Goal: Task Accomplishment & Management: Use online tool/utility

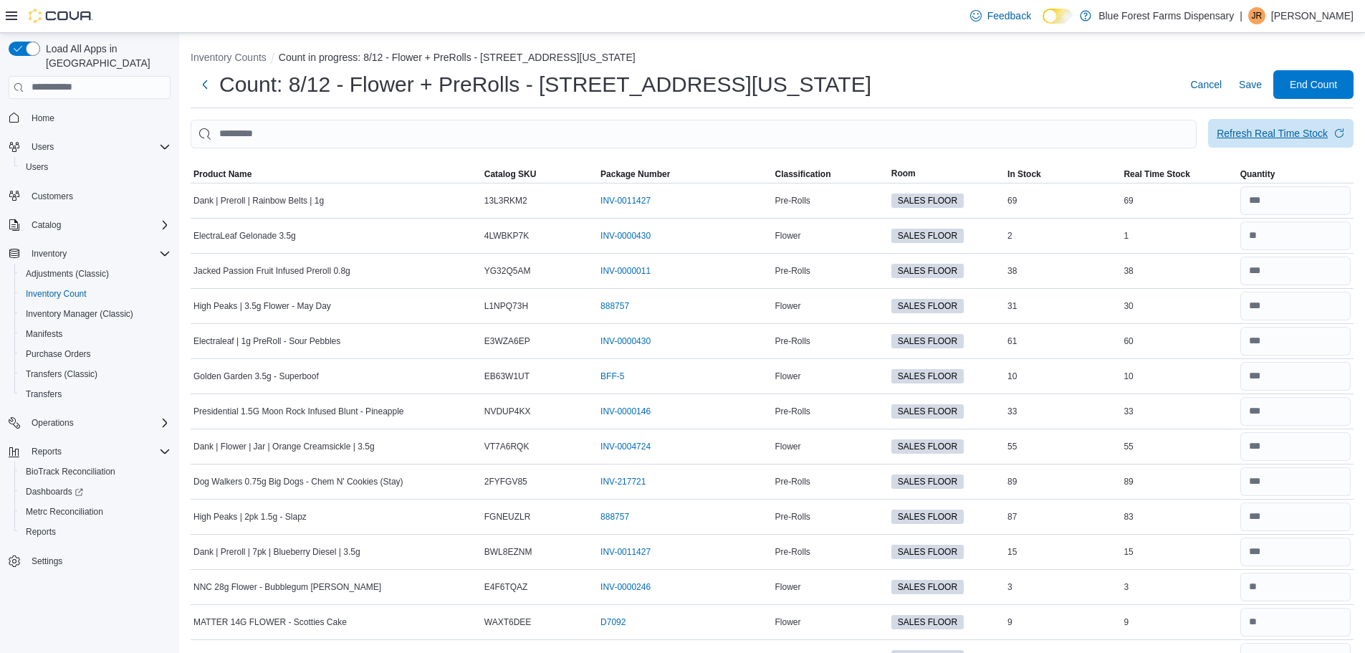
click at [1289, 138] on div "Refresh Real Time Stock" at bounding box center [1272, 133] width 111 height 14
click at [1329, 124] on span "Refresh Real Time Stock" at bounding box center [1281, 133] width 128 height 29
click at [1301, 409] on input "number" at bounding box center [1296, 411] width 110 height 29
click at [1301, 411] on input "number" at bounding box center [1296, 411] width 110 height 29
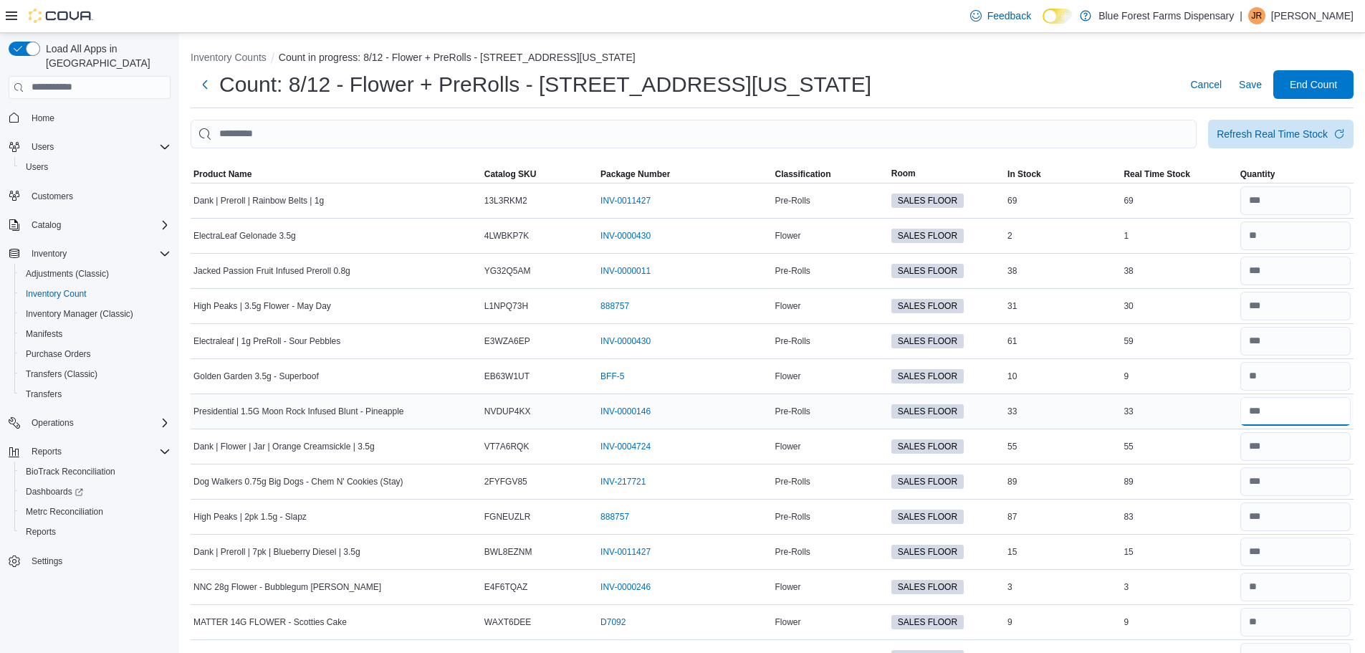
click at [1301, 411] on input "number" at bounding box center [1296, 411] width 110 height 29
type input "**"
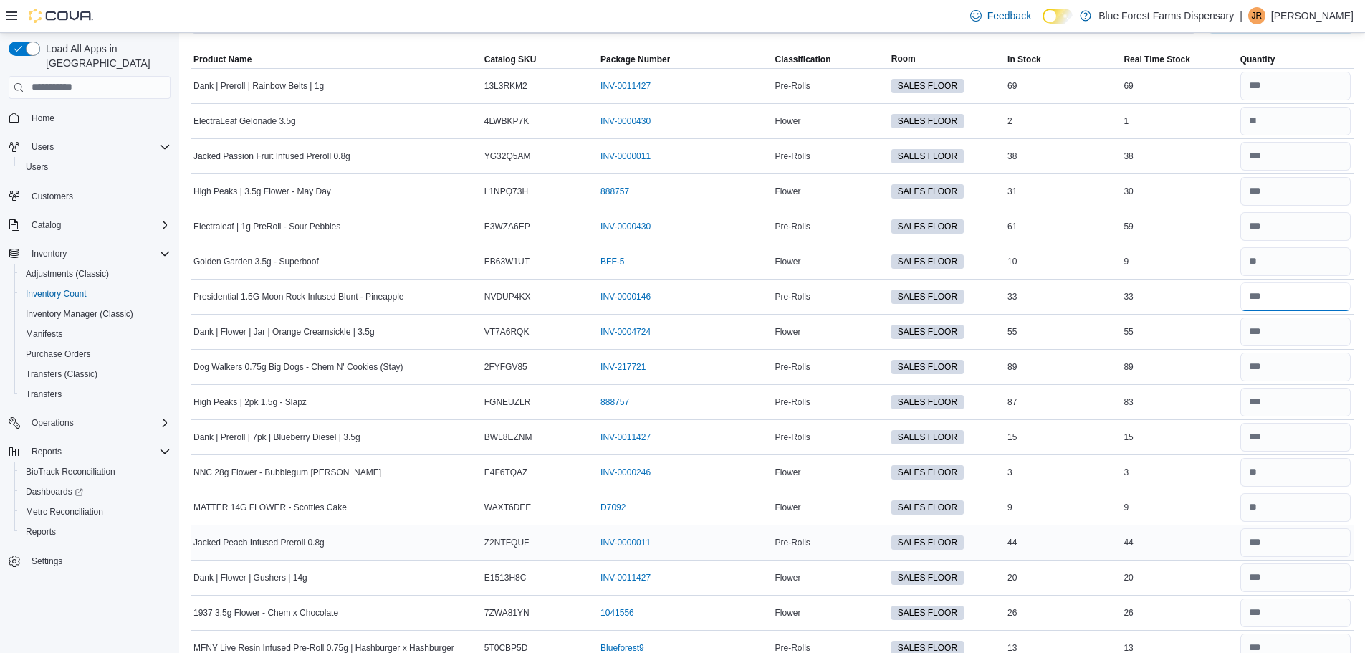
scroll to position [143, 0]
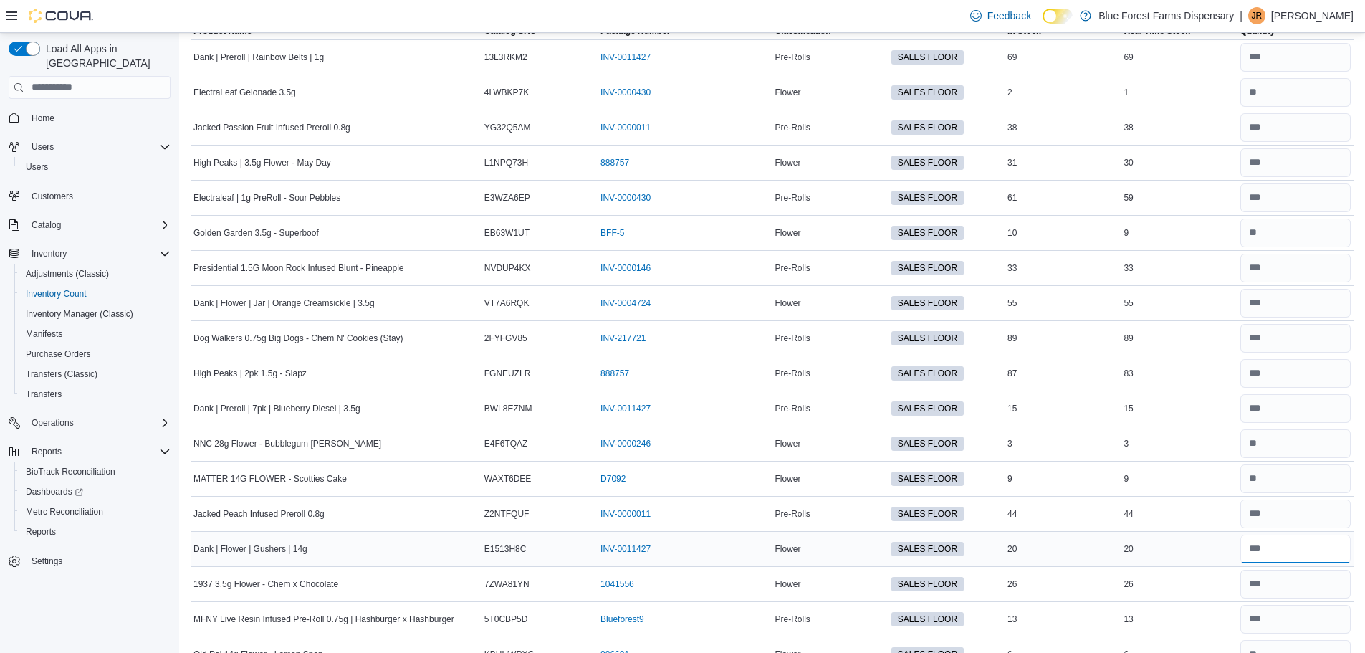
click at [1288, 554] on input "number" at bounding box center [1296, 549] width 110 height 29
click at [1288, 555] on input "number" at bounding box center [1296, 549] width 110 height 29
type input "**"
click at [1305, 584] on input "number" at bounding box center [1296, 584] width 110 height 29
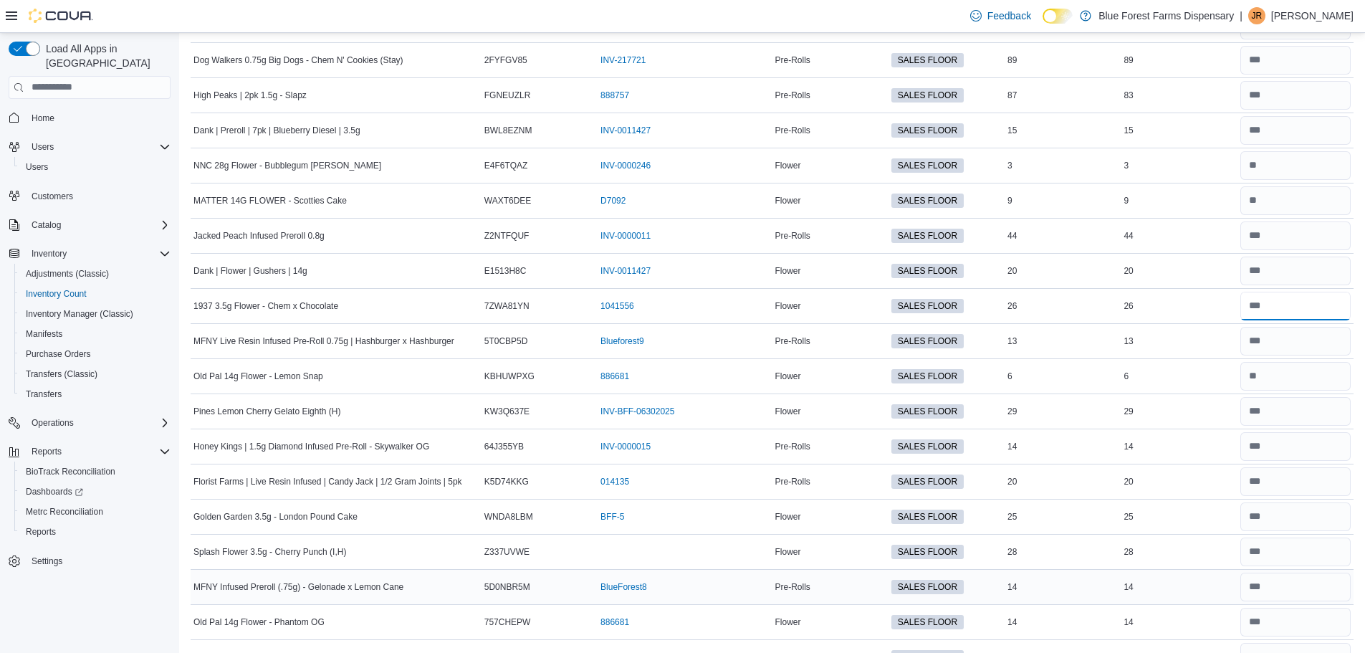
scroll to position [502, 0]
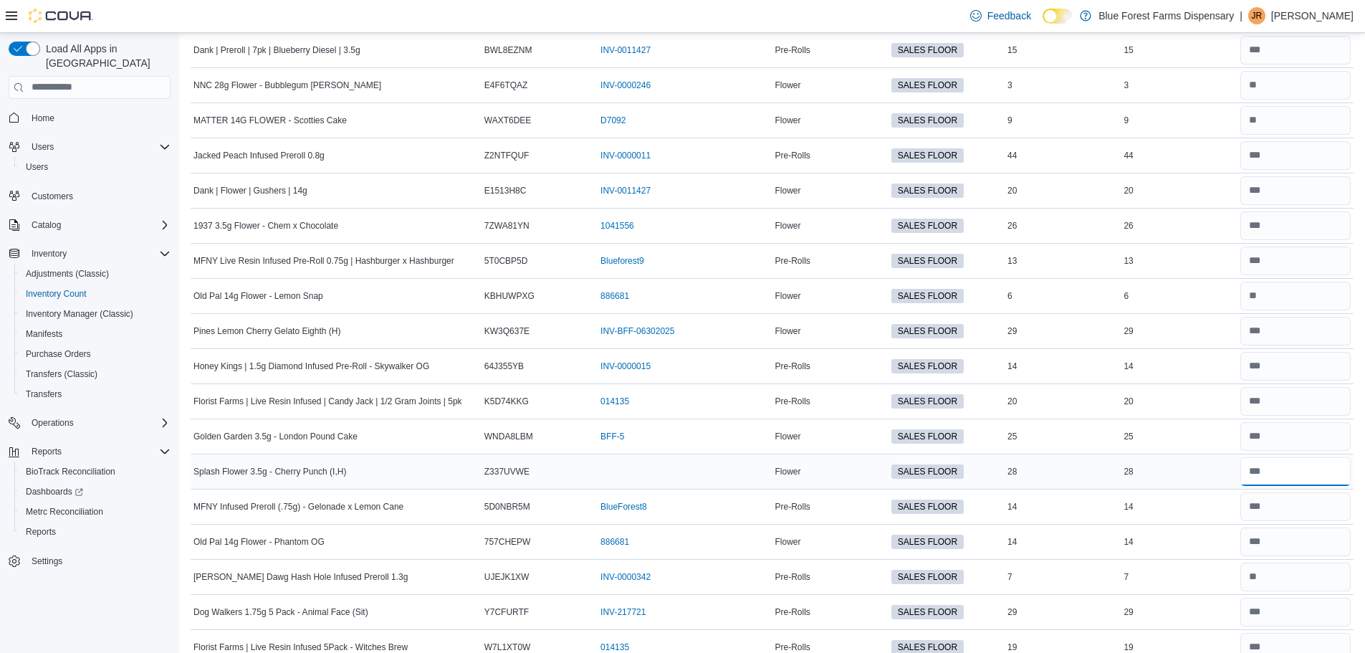
click at [1281, 471] on input "number" at bounding box center [1296, 471] width 110 height 29
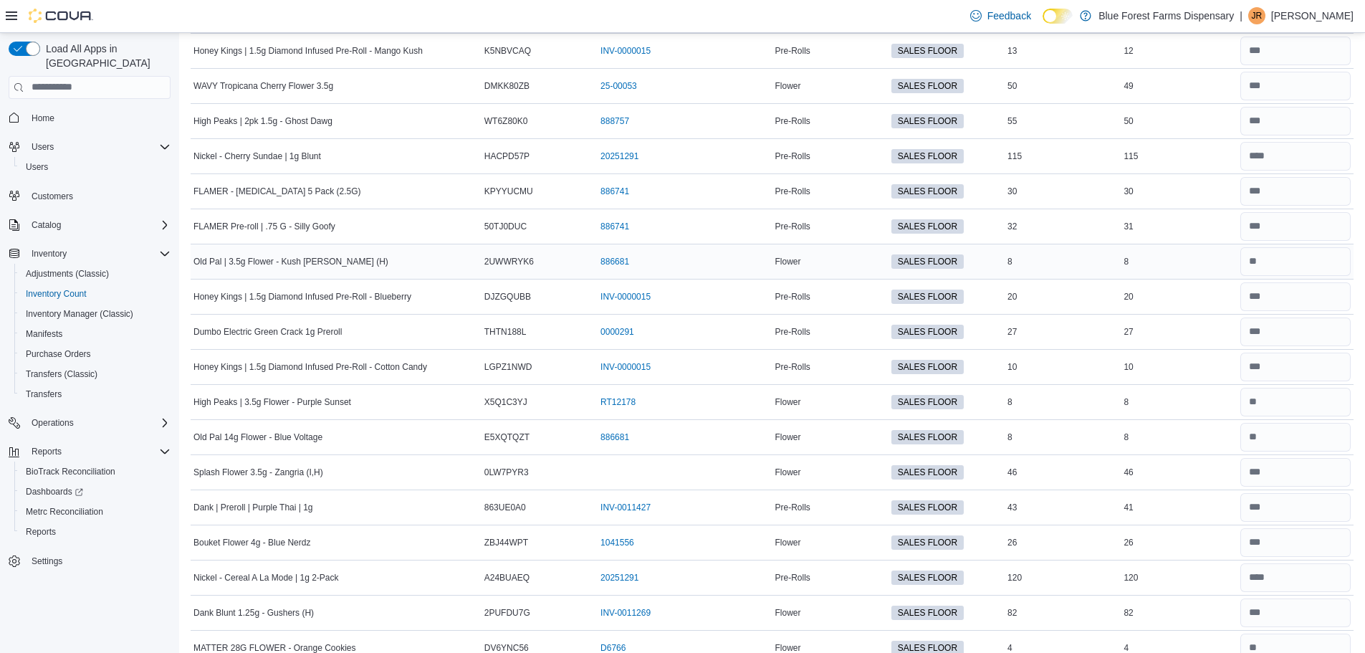
scroll to position [2293, 0]
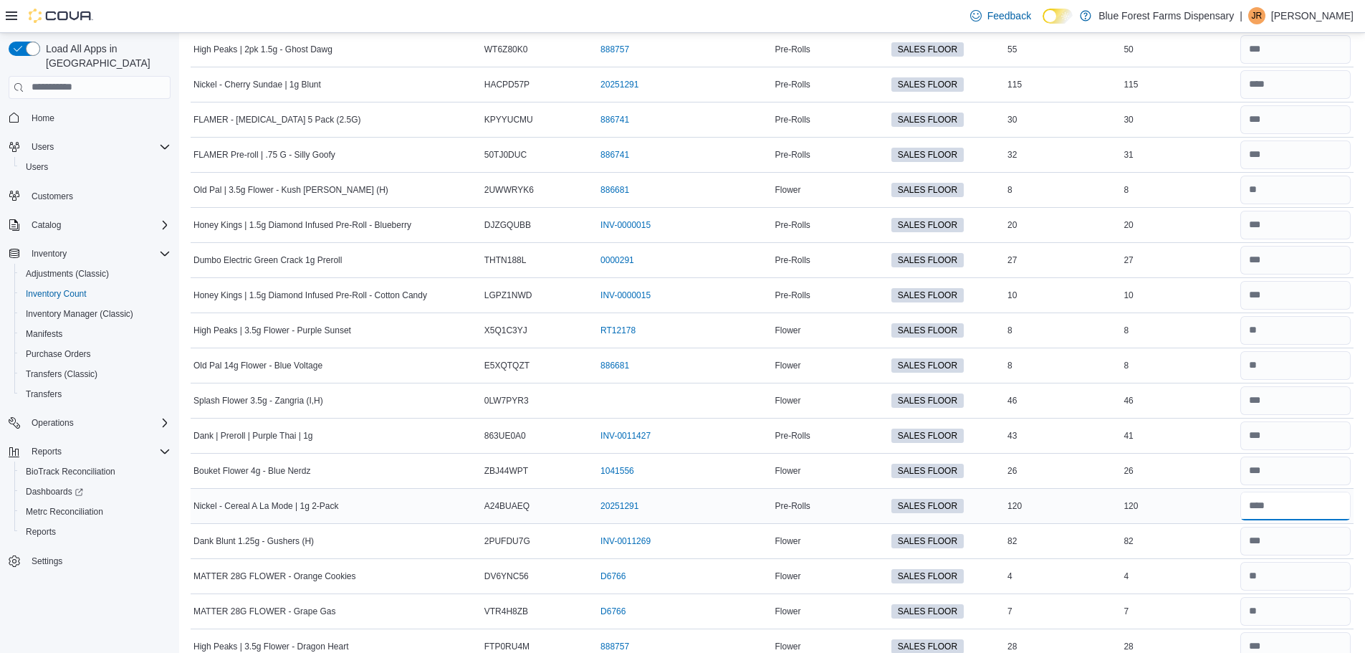
click at [1281, 501] on input "number" at bounding box center [1296, 506] width 110 height 29
type input "***"
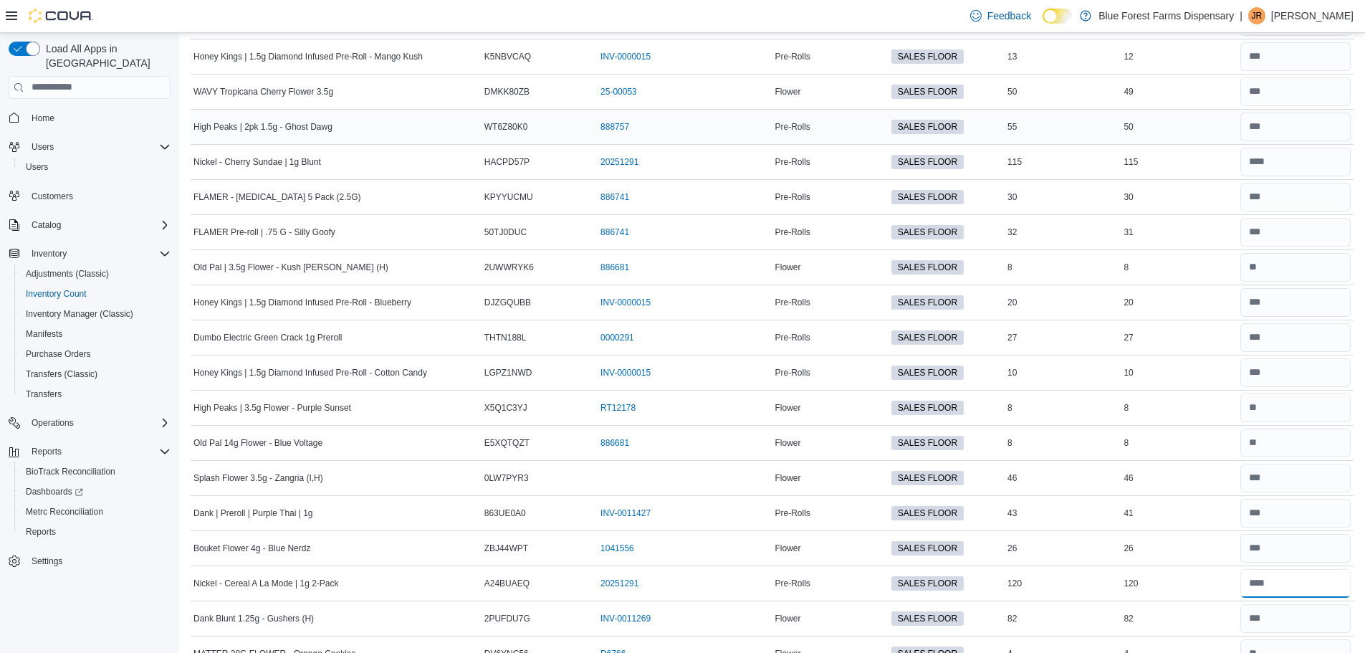
scroll to position [2078, 0]
